Goal: Task Accomplishment & Management: Manage account settings

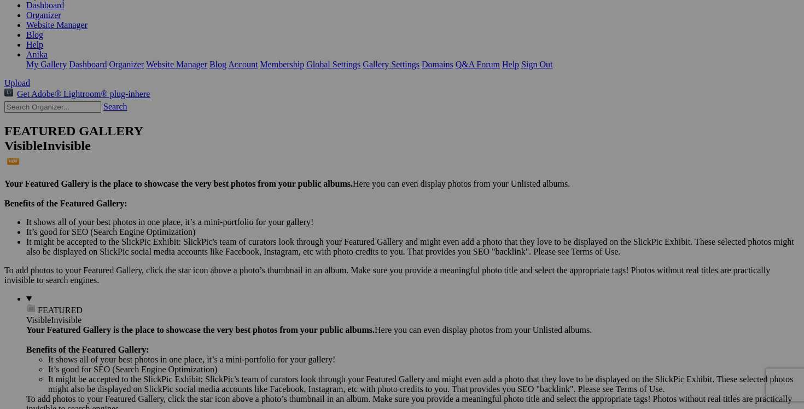
scroll to position [171, 0]
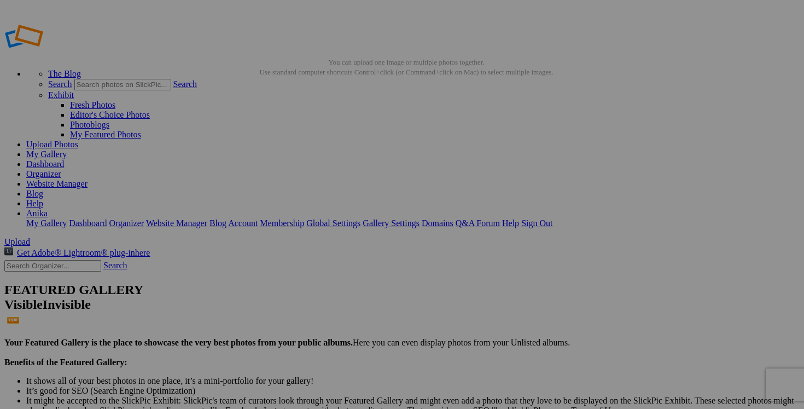
click at [300, 196] on img at bounding box center [305, 164] width 82 height 82
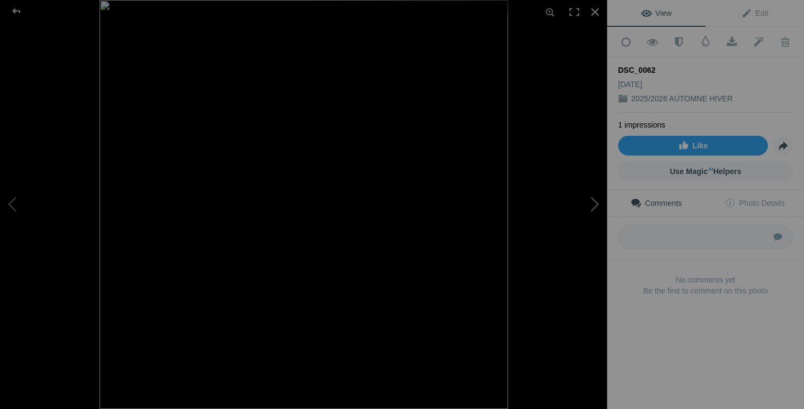
click at [593, 207] on button at bounding box center [566, 204] width 82 height 147
click at [596, 9] on div at bounding box center [595, 12] width 24 height 24
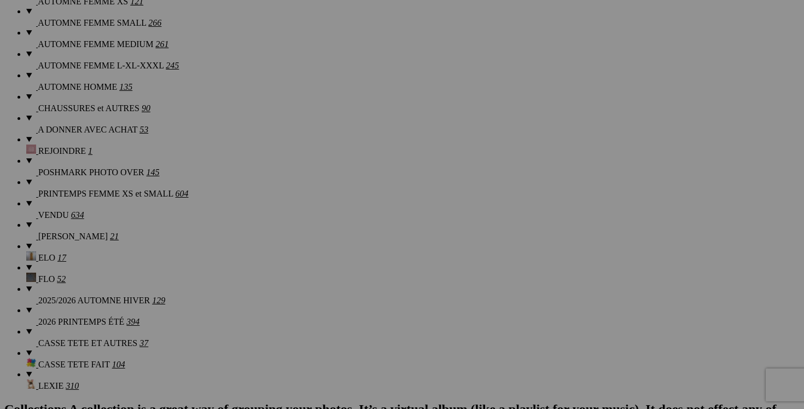
scroll to position [995, 0]
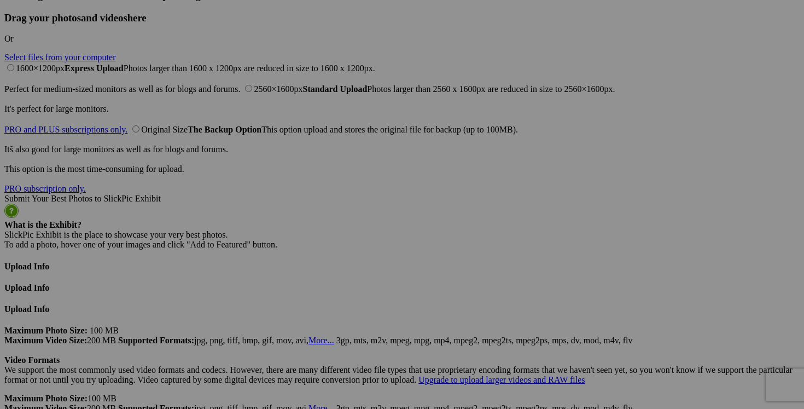
scroll to position [2776, 0]
click at [329, 281] on span "Yes" at bounding box center [323, 285] width 13 height 9
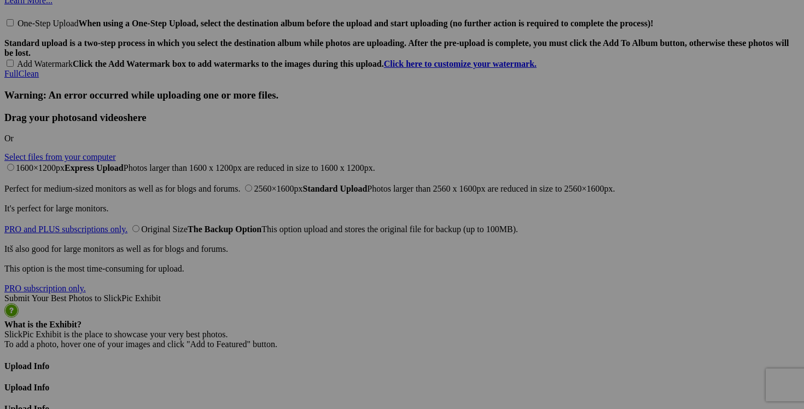
click at [329, 276] on span "Yes" at bounding box center [323, 275] width 13 height 9
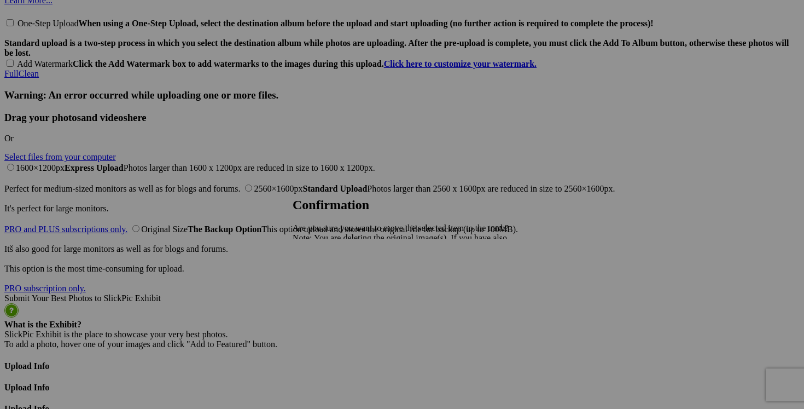
click at [329, 272] on span "Yes" at bounding box center [323, 275] width 13 height 9
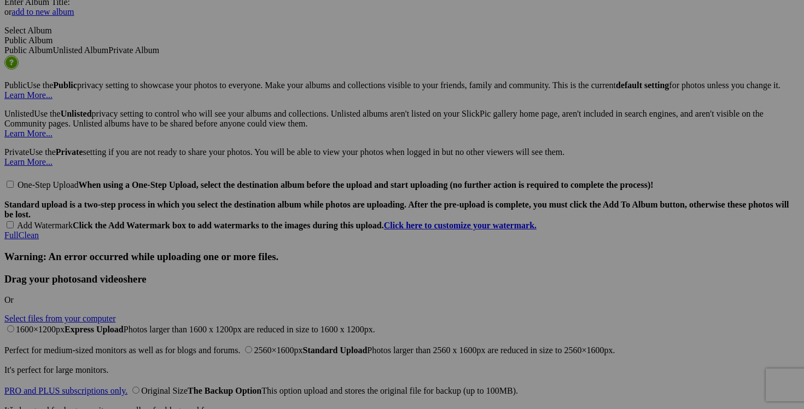
scroll to position [2497, 0]
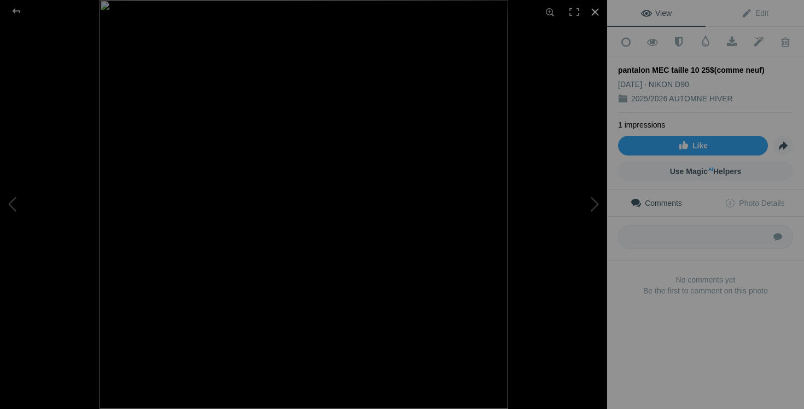
click at [594, 7] on div at bounding box center [595, 12] width 24 height 24
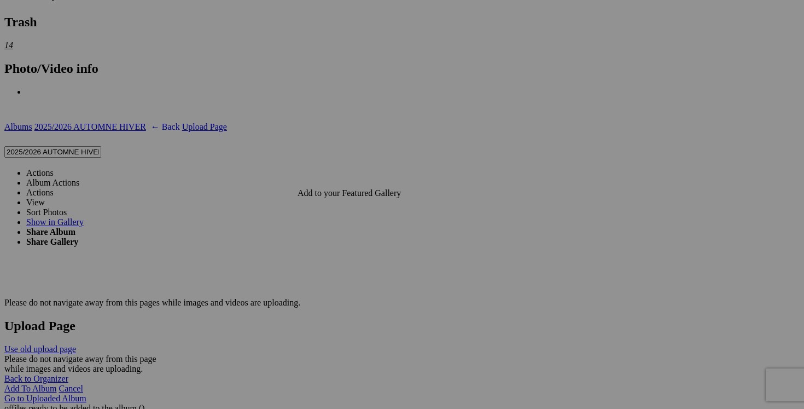
scroll to position [2020, 0]
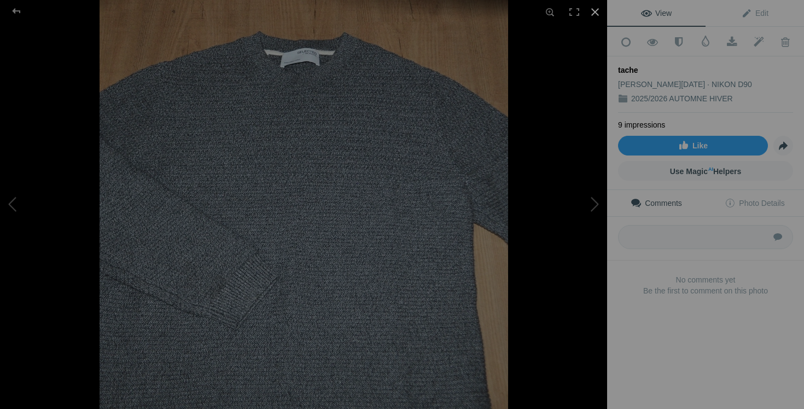
click at [597, 14] on div at bounding box center [595, 12] width 24 height 24
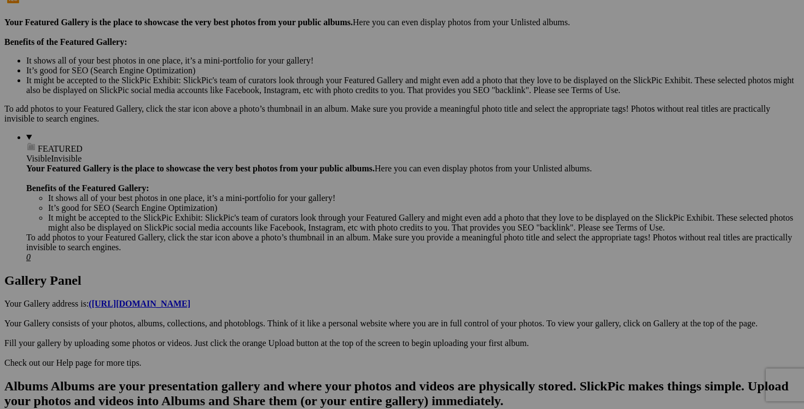
scroll to position [0, 0]
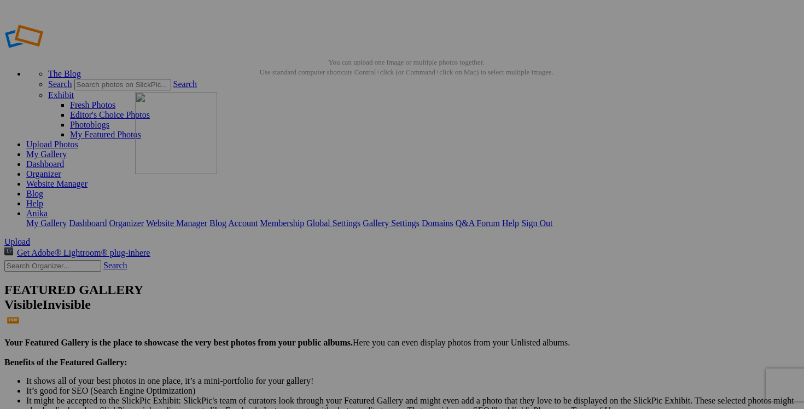
drag, startPoint x: 315, startPoint y: 218, endPoint x: 293, endPoint y: 171, distance: 52.4
